Goal: Task Accomplishment & Management: Manage account settings

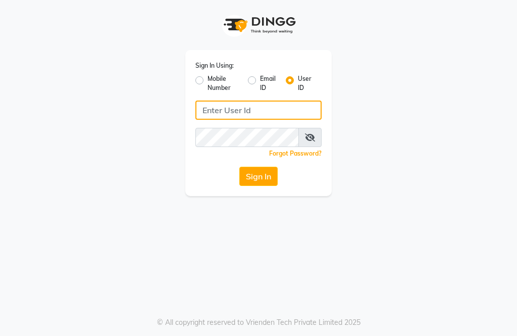
click at [235, 113] on input "Username" at bounding box center [259, 110] width 126 height 19
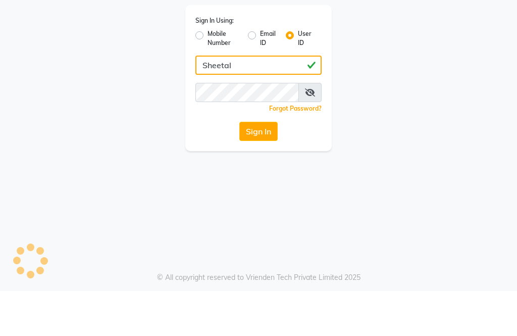
type input "Sheetal"
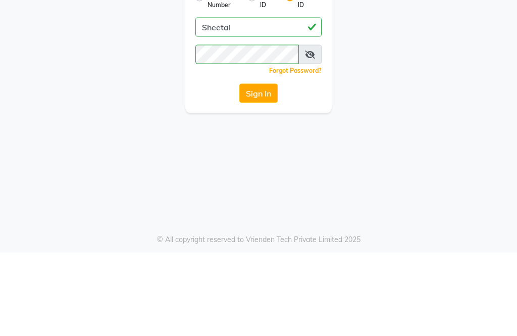
click at [265, 167] on button "Sign In" at bounding box center [258, 176] width 38 height 19
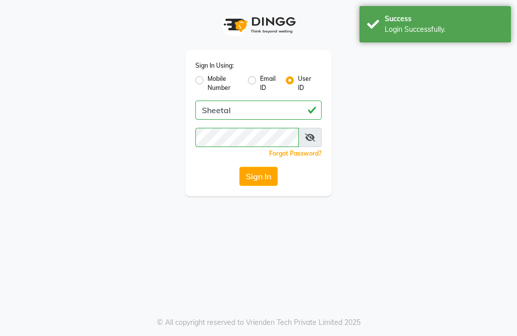
click at [260, 177] on button "Sign In" at bounding box center [258, 176] width 38 height 19
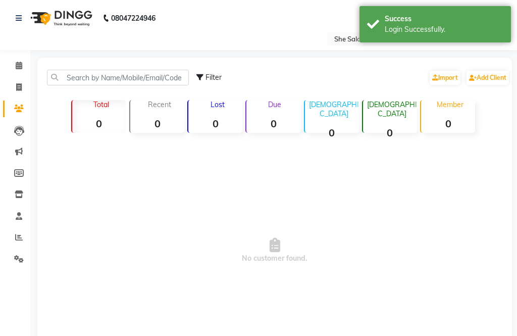
select select "en"
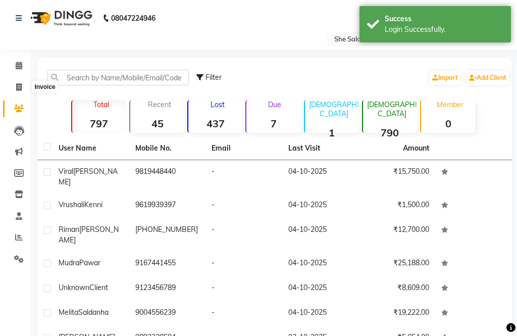
click at [17, 85] on icon at bounding box center [19, 87] width 6 height 8
select select "service"
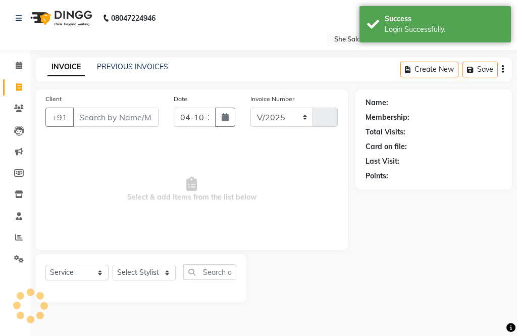
select select "5115"
type input "0112"
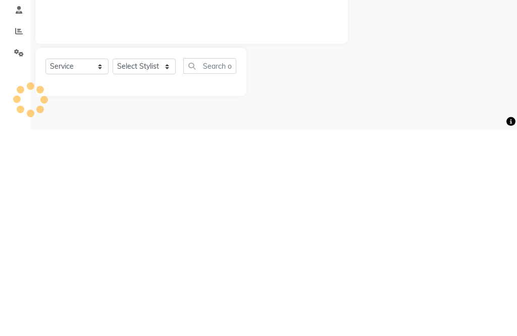
select select "32355"
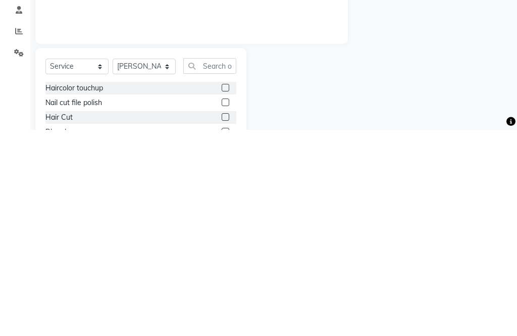
scroll to position [36, 0]
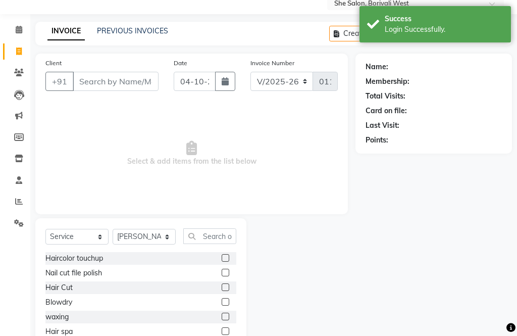
click at [134, 31] on link "PREVIOUS INVOICES" at bounding box center [132, 30] width 71 height 9
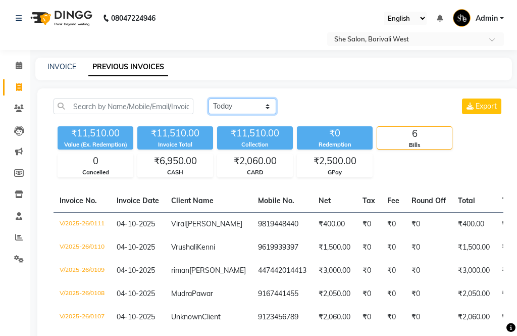
click at [250, 104] on select "[DATE] [DATE] Custom Range" at bounding box center [243, 107] width 68 height 16
select select "range"
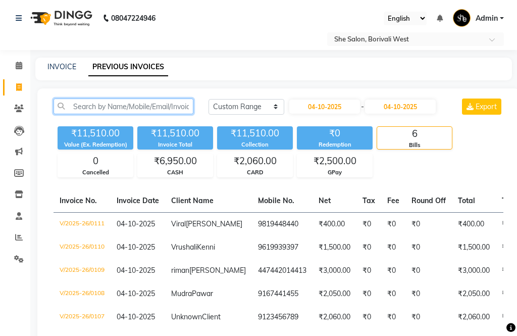
click at [156, 106] on input "text" at bounding box center [124, 107] width 140 height 16
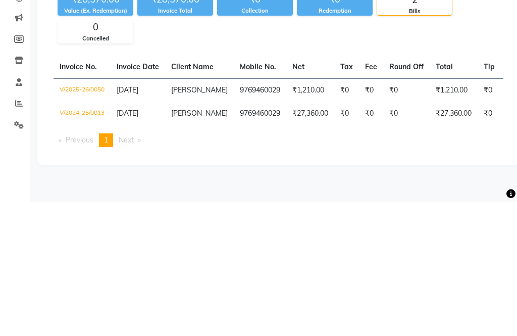
type input "[PERSON_NAME]"
click at [334, 236] on td "₹0" at bounding box center [346, 247] width 25 height 23
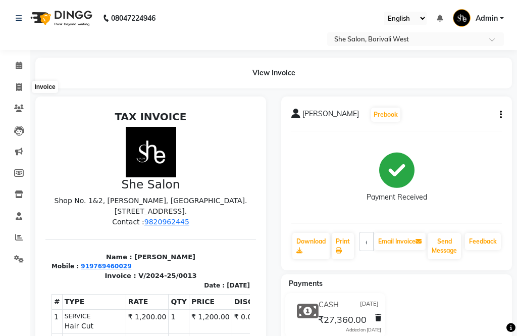
click at [13, 84] on span at bounding box center [19, 88] width 18 height 12
select select "service"
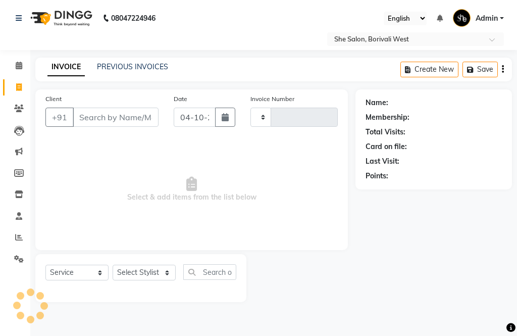
type input "0112"
select select "5115"
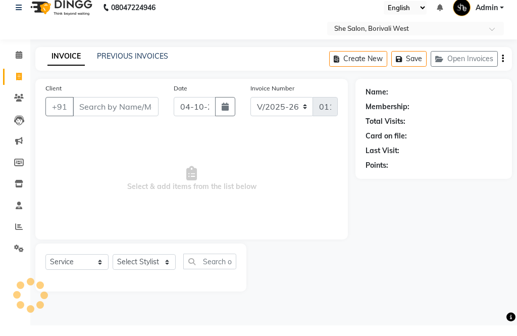
select select "32355"
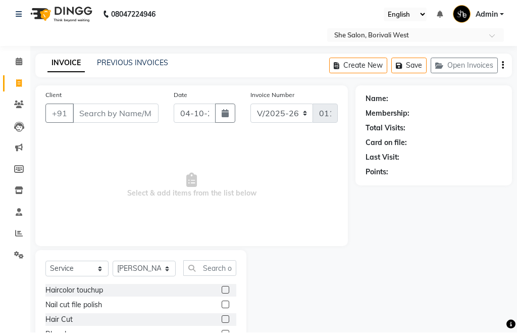
click at [117, 110] on input "Client" at bounding box center [116, 117] width 86 height 19
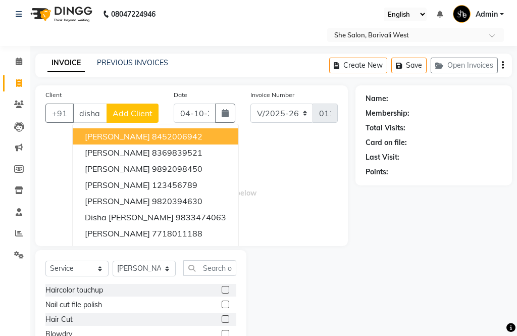
scroll to position [4, 0]
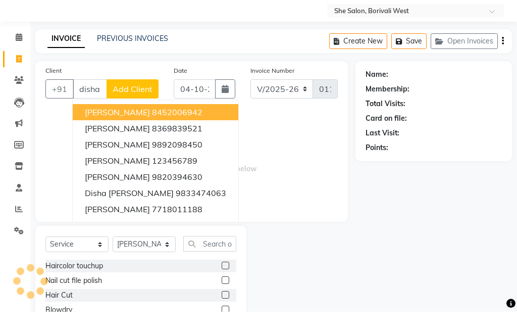
click at [190, 148] on ngb-highlight "8369839521" at bounding box center [177, 153] width 51 height 10
type input "8369839521"
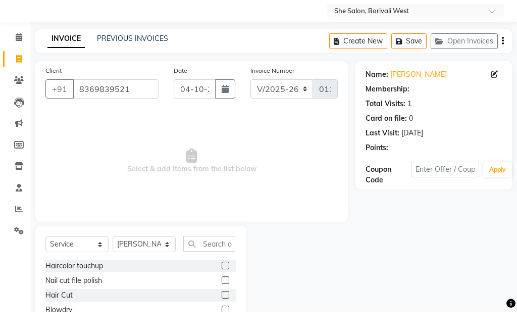
scroll to position [28, 0]
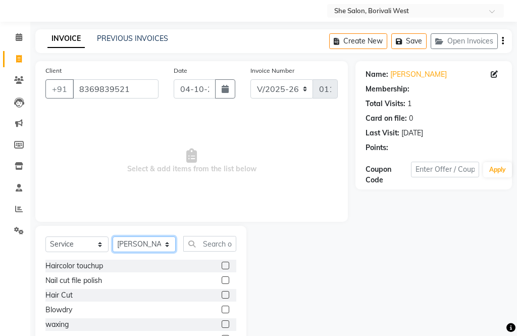
click at [143, 246] on select "Select Stylist Akshita Aahana Akshita Gohil Akshita Harsha Akshita Mamta Akshit…" at bounding box center [144, 244] width 63 height 16
select select "32368"
click at [214, 242] on input "text" at bounding box center [209, 244] width 53 height 16
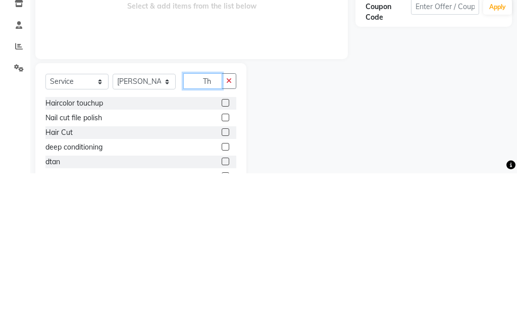
scroll to position [0, 0]
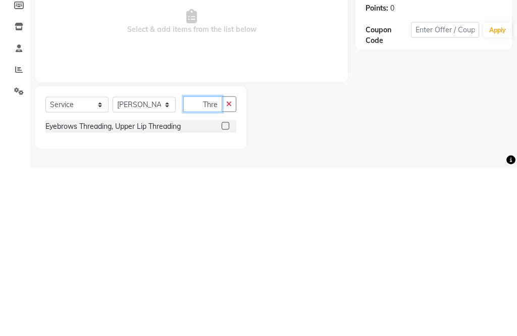
type input "Thre"
click at [224, 290] on label at bounding box center [226, 294] width 8 height 8
click at [224, 291] on input "checkbox" at bounding box center [225, 294] width 7 height 7
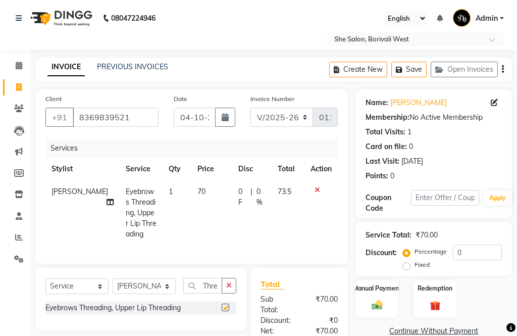
checkbox input "false"
click at [198, 191] on span "70" at bounding box center [202, 191] width 8 height 9
select select "32368"
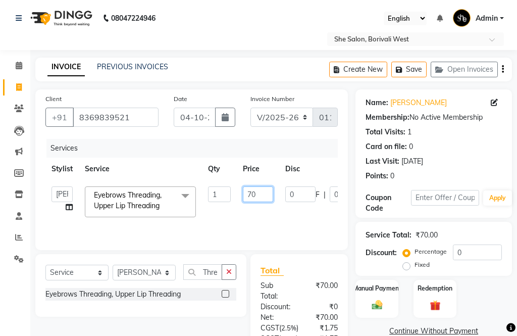
click at [260, 190] on input "70" at bounding box center [258, 194] width 30 height 16
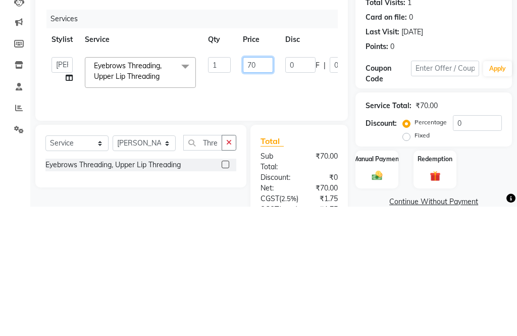
type input "7"
type input "150"
click at [336, 139] on div "Services Stylist Service Qty Price Disc Total Action Akshita Aahana Akshita Goh…" at bounding box center [191, 189] width 293 height 101
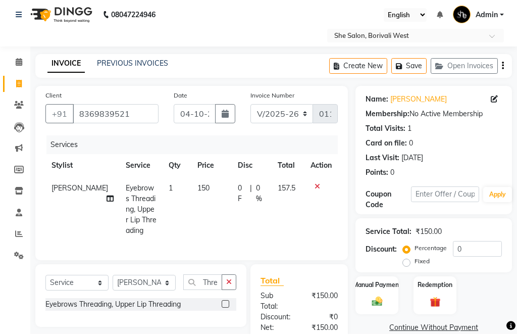
scroll to position [4, 0]
click at [503, 60] on button "button" at bounding box center [503, 66] width 2 height 24
select select "32355"
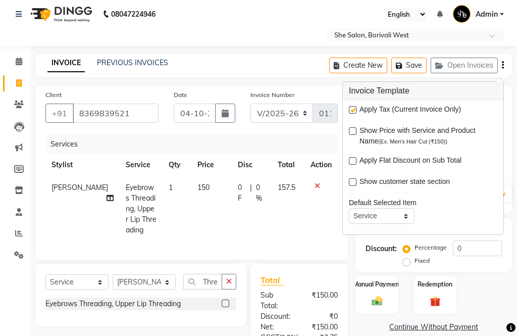
click at [362, 106] on span "Apply Tax (Current Invoice Only)" at bounding box center [411, 110] width 102 height 13
click at [356, 111] on label at bounding box center [353, 110] width 8 height 8
click at [356, 111] on input "checkbox" at bounding box center [352, 110] width 7 height 7
checkbox input "false"
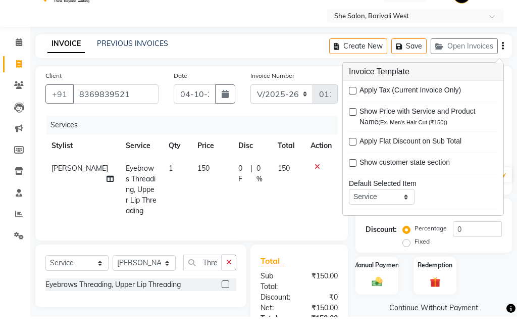
scroll to position [75, 0]
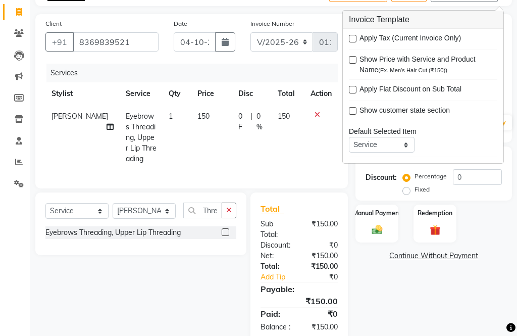
click at [377, 235] on img at bounding box center [377, 230] width 17 height 12
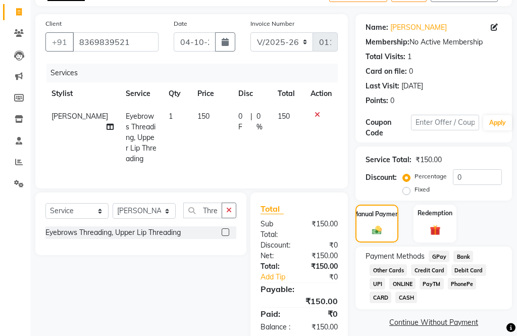
click at [441, 261] on span "GPay" at bounding box center [439, 257] width 21 height 12
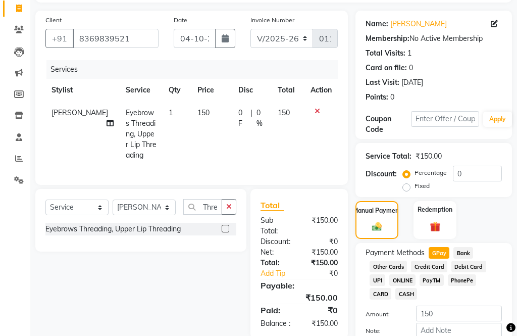
scroll to position [110, 0]
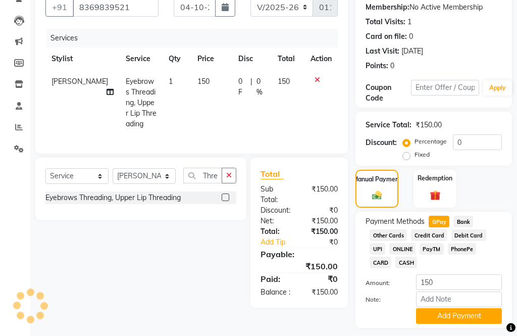
click at [433, 322] on button "Add Payment" at bounding box center [459, 316] width 86 height 16
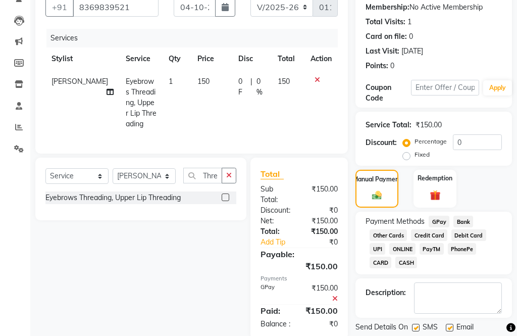
click at [416, 331] on label at bounding box center [416, 328] width 8 height 8
click at [416, 331] on input "checkbox" at bounding box center [415, 328] width 7 height 7
checkbox input "false"
click at [454, 331] on label at bounding box center [450, 328] width 8 height 8
click at [453, 331] on input "checkbox" at bounding box center [449, 328] width 7 height 7
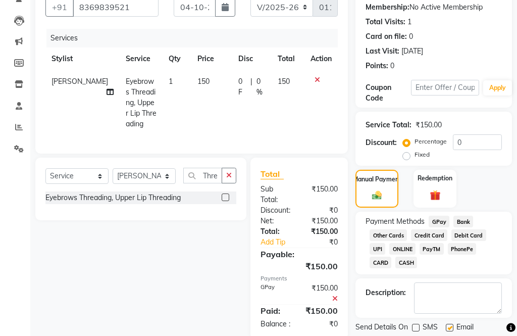
checkbox input "false"
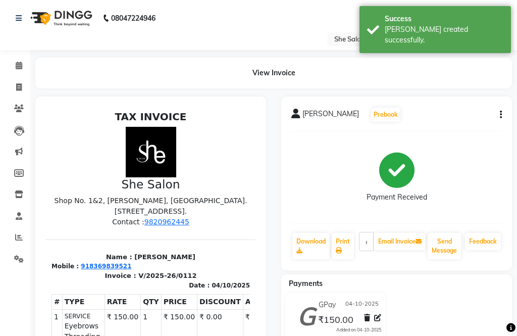
click at [308, 249] on link "Download" at bounding box center [311, 246] width 37 height 26
click at [4, 90] on link "Invoice" at bounding box center [15, 87] width 24 height 17
select select "service"
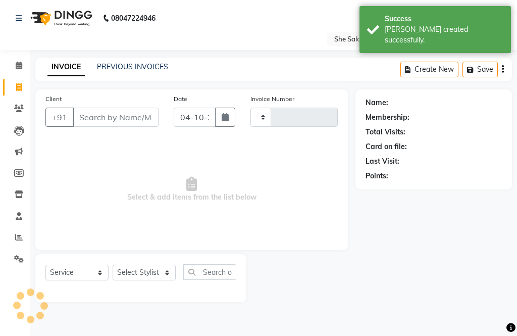
type input "0113"
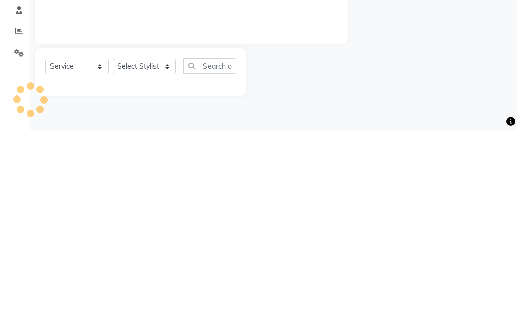
select select "5115"
select select "32355"
